Goal: Information Seeking & Learning: Learn about a topic

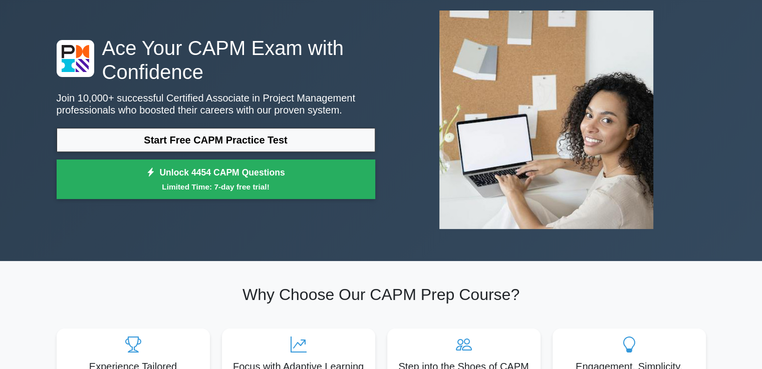
scroll to position [54, 0]
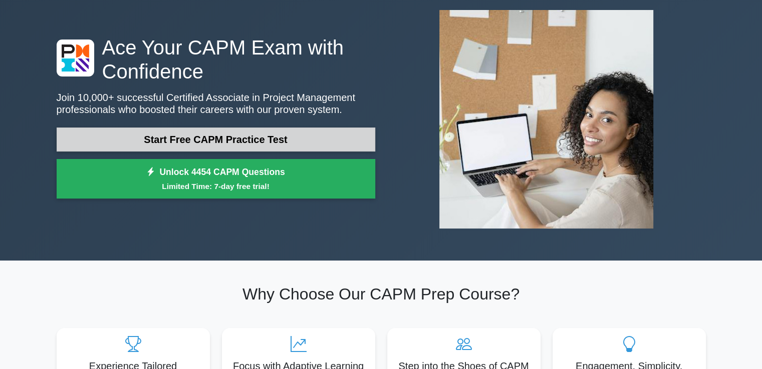
click at [320, 138] on link "Start Free CAPM Practice Test" at bounding box center [216, 140] width 318 height 24
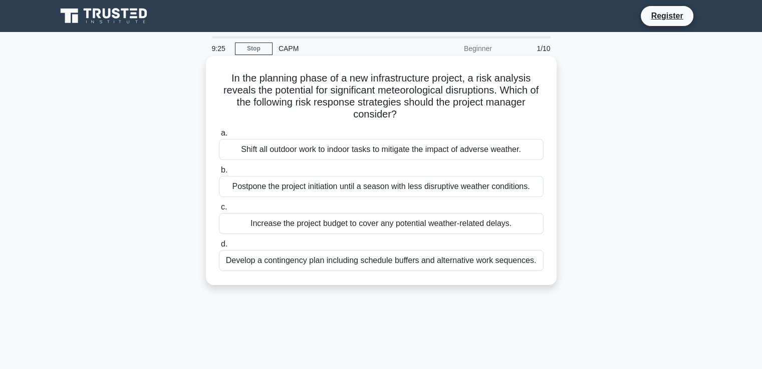
drag, startPoint x: 229, startPoint y: 76, endPoint x: 551, endPoint y: 255, distance: 368.2
click at [551, 255] on div "In the planning phase of a new infrastructure project, a risk analysis reveals …" at bounding box center [381, 170] width 342 height 221
copy div "n the planning phase of a new infrastructure project, a risk analysis reveals t…"
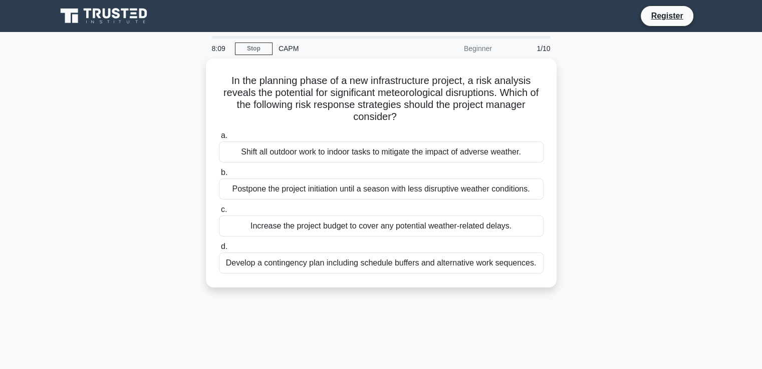
click at [563, 88] on div "In the planning phase of a new infrastructure project, a risk analysis reveals …" at bounding box center [381, 179] width 661 height 241
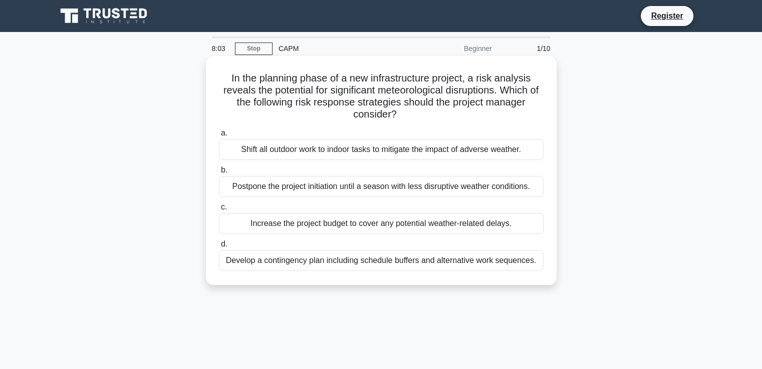
click at [263, 187] on div "Postpone the project initiation until a season with less disruptive weather con…" at bounding box center [381, 186] width 324 height 21
click at [219, 174] on input "b. Postpone the project initiation until a season with less disruptive weather …" at bounding box center [219, 170] width 0 height 7
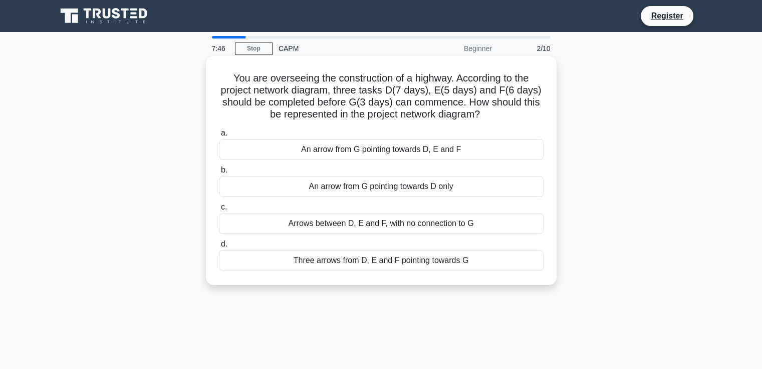
drag, startPoint x: 474, startPoint y: 263, endPoint x: 228, endPoint y: 81, distance: 306.0
click at [228, 81] on div "You are overseeing the construction of a highway. According to the project netw…" at bounding box center [381, 170] width 342 height 221
copy div "You are overseeing the construction of a highway. According to the project netw…"
